Goal: Information Seeking & Learning: Learn about a topic

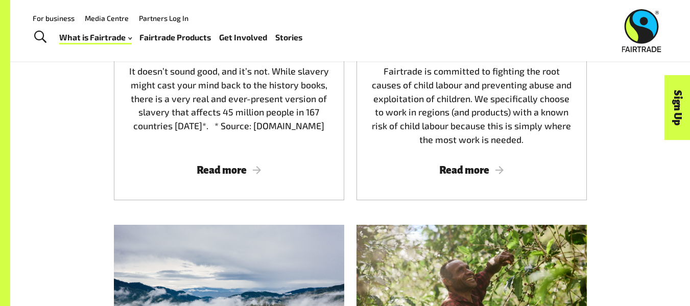
scroll to position [1604, 0]
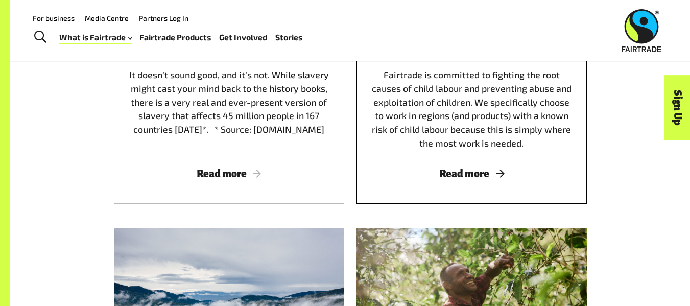
click at [484, 176] on span "Read more" at bounding box center [472, 173] width 206 height 11
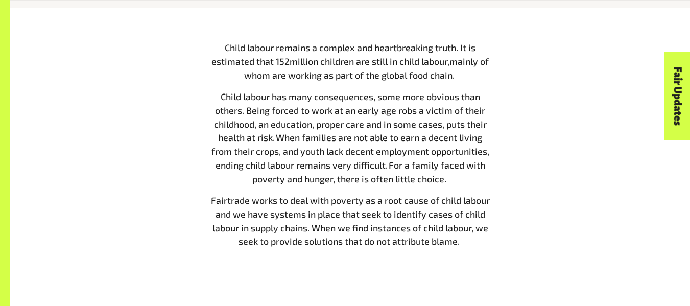
scroll to position [465, 0]
click at [457, 110] on span "Child labour has many consequences, some more obvious than others. Being forced…" at bounding box center [350, 136] width 278 height 93
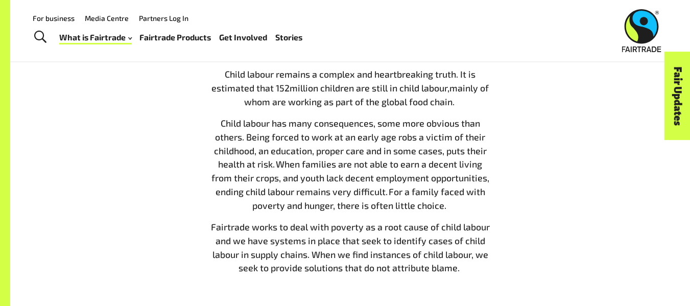
scroll to position [436, 0]
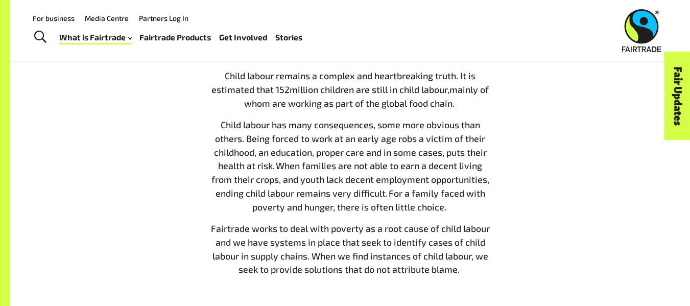
click at [221, 81] on p "Child labour remains a complex and heartbreaking truth. It is estimated that 1 …" at bounding box center [350, 89] width 279 height 41
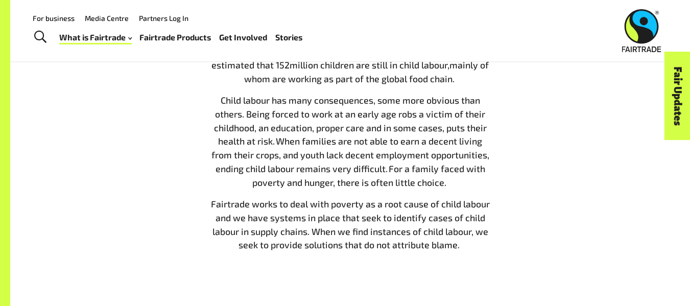
scroll to position [461, 0]
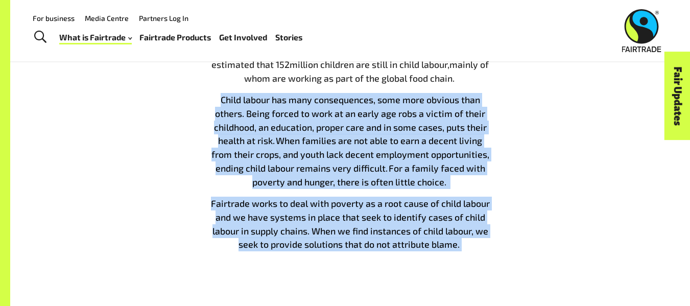
drag, startPoint x: 219, startPoint y: 96, endPoint x: 527, endPoint y: 246, distance: 342.0
click at [527, 246] on div "Child labour remains a complex and heartbreaking truth. It is estimated that 1 …" at bounding box center [350, 152] width 582 height 216
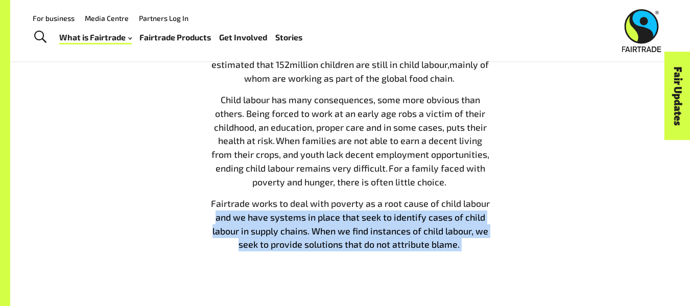
drag, startPoint x: 527, startPoint y: 246, endPoint x: 501, endPoint y: 200, distance: 52.8
click at [501, 200] on div "Child labour remains a complex and heartbreaking truth. It is estimated that 1 …" at bounding box center [350, 152] width 582 height 216
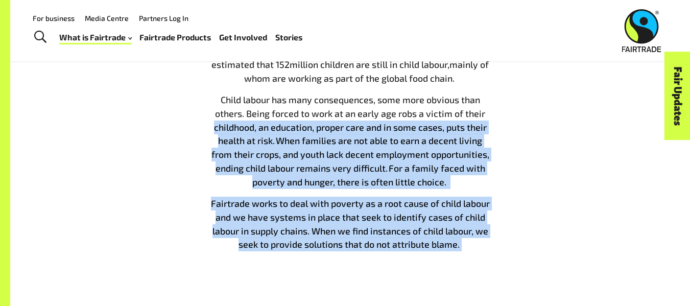
drag, startPoint x: 477, startPoint y: 254, endPoint x: 200, endPoint y: 128, distance: 304.2
click at [200, 128] on div "Child labour remains a complex and heartbreaking truth. It is estimated that 1 …" at bounding box center [350, 152] width 582 height 216
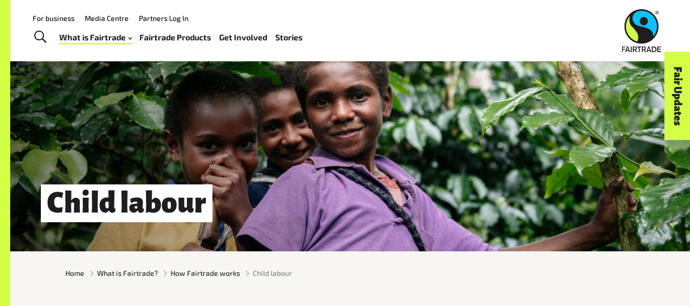
scroll to position [0, 0]
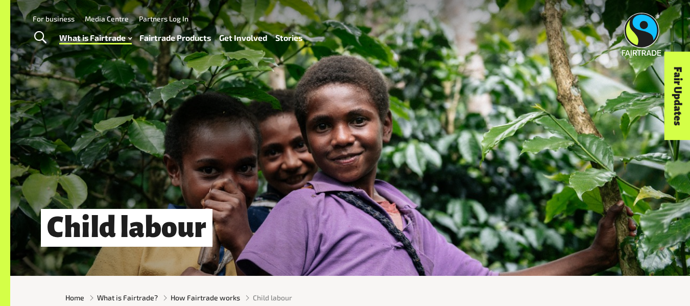
click at [499, 190] on div "Child labour" at bounding box center [350, 138] width 680 height 276
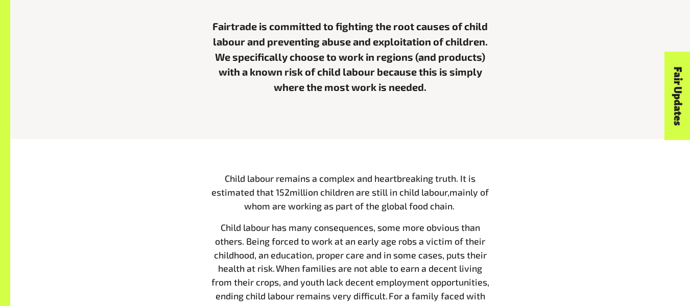
scroll to position [375, 0]
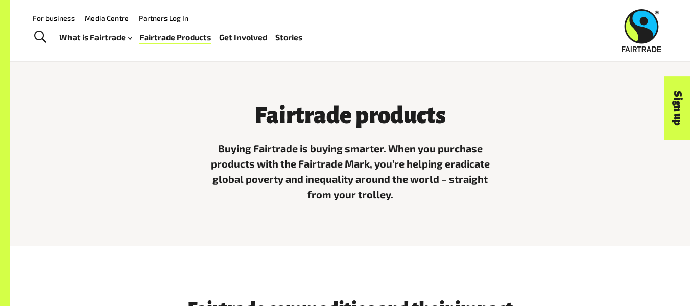
scroll to position [247, 0]
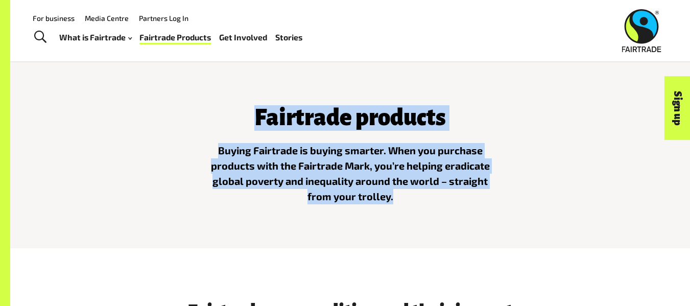
drag, startPoint x: 249, startPoint y: 127, endPoint x: 491, endPoint y: 235, distance: 265.4
click at [491, 235] on div "Fairtrade products Buying Fairtrade is buying smarter. When you purchase produc…" at bounding box center [350, 160] width 680 height 175
drag, startPoint x: 491, startPoint y: 235, endPoint x: 251, endPoint y: 123, distance: 264.6
click at [251, 123] on div "Fairtrade products Buying Fairtrade is buying smarter. When you purchase produc…" at bounding box center [350, 160] width 680 height 175
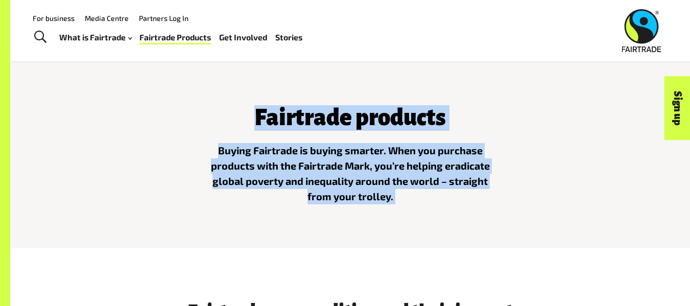
click at [251, 123] on h3 "Fairtrade products" at bounding box center [350, 118] width 279 height 25
drag, startPoint x: 251, startPoint y: 123, endPoint x: 451, endPoint y: 218, distance: 221.0
click at [451, 218] on div "Fairtrade products Buying Fairtrade is buying smarter. When you purchase produc…" at bounding box center [350, 160] width 680 height 175
drag, startPoint x: 451, startPoint y: 218, endPoint x: 223, endPoint y: 104, distance: 254.5
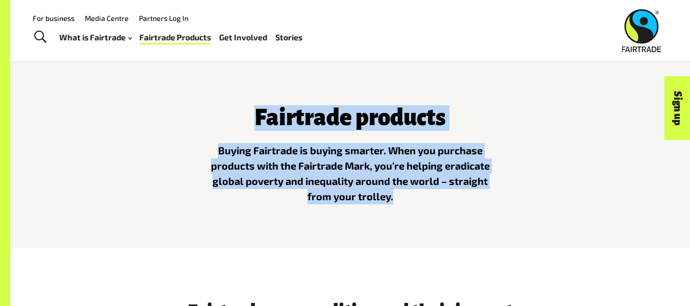
click at [223, 104] on div "Fairtrade products Buying Fairtrade is buying smarter. When you purchase produc…" at bounding box center [350, 160] width 680 height 175
click at [223, 104] on div "Fairtrade products Buying Fairtrade is buying smarter. When you purchase produc…" at bounding box center [350, 152] width 291 height 119
drag, startPoint x: 224, startPoint y: 104, endPoint x: 455, endPoint y: 199, distance: 250.1
click at [455, 199] on div "Fairtrade products Buying Fairtrade is buying smarter. When you purchase produc…" at bounding box center [350, 152] width 291 height 119
click at [455, 199] on p "Buying Fairtrade is buying smarter. When you purchase products with the Fairtra…" at bounding box center [350, 173] width 279 height 61
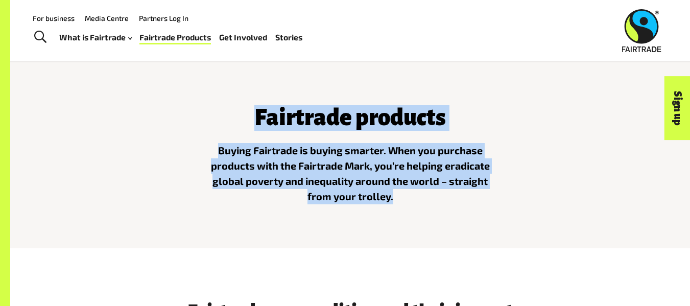
drag, startPoint x: 455, startPoint y: 199, endPoint x: 247, endPoint y: 110, distance: 226.3
click at [247, 110] on div "Fairtrade products Buying Fairtrade is buying smarter. When you purchase produc…" at bounding box center [350, 152] width 291 height 119
click at [247, 110] on h3 "Fairtrade products" at bounding box center [350, 118] width 279 height 25
drag, startPoint x: 247, startPoint y: 110, endPoint x: 454, endPoint y: 201, distance: 225.5
click at [454, 201] on div "Fairtrade products Buying Fairtrade is buying smarter. When you purchase produc…" at bounding box center [350, 152] width 291 height 119
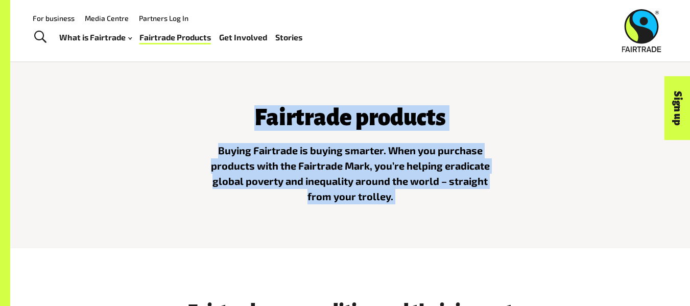
click at [454, 201] on p "Buying Fairtrade is buying smarter. When you purchase products with the Fairtra…" at bounding box center [350, 173] width 279 height 61
drag, startPoint x: 454, startPoint y: 201, endPoint x: 244, endPoint y: 119, distance: 225.5
click at [244, 119] on div "Fairtrade products Buying Fairtrade is buying smarter. When you purchase produc…" at bounding box center [350, 152] width 291 height 119
click at [244, 119] on h3 "Fairtrade products" at bounding box center [350, 118] width 279 height 25
drag, startPoint x: 244, startPoint y: 119, endPoint x: 449, endPoint y: 224, distance: 230.7
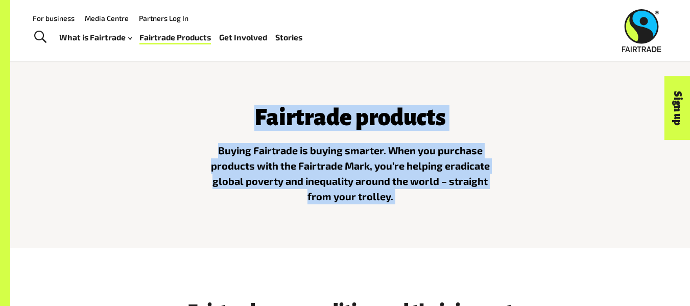
click at [449, 224] on div "Fairtrade products Buying Fairtrade is buying smarter. When you purchase produc…" at bounding box center [350, 160] width 680 height 175
drag, startPoint x: 449, startPoint y: 224, endPoint x: 245, endPoint y: 128, distance: 225.8
click at [245, 128] on div "Fairtrade products Buying Fairtrade is buying smarter. When you purchase produc…" at bounding box center [350, 160] width 680 height 175
click at [245, 128] on h3 "Fairtrade products" at bounding box center [350, 118] width 279 height 25
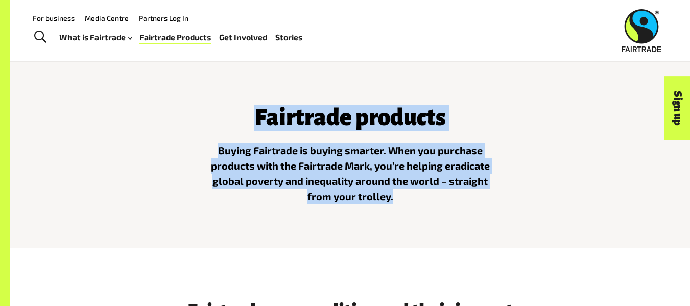
drag, startPoint x: 245, startPoint y: 128, endPoint x: 431, endPoint y: 201, distance: 199.3
click at [431, 201] on div "Fairtrade products Buying Fairtrade is buying smarter. When you purchase produc…" at bounding box center [350, 152] width 291 height 119
click at [431, 201] on p "Buying Fairtrade is buying smarter. When you purchase products with the Fairtra…" at bounding box center [350, 173] width 279 height 61
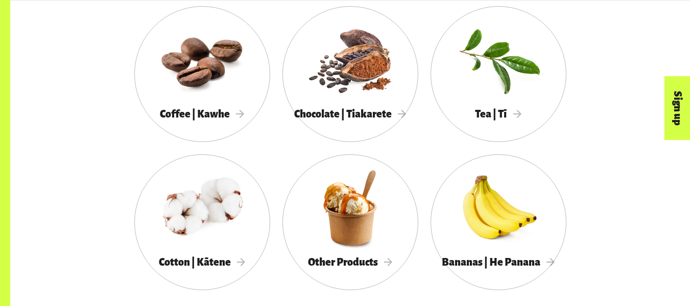
scroll to position [586, 0]
